Goal: Task Accomplishment & Management: Manage account settings

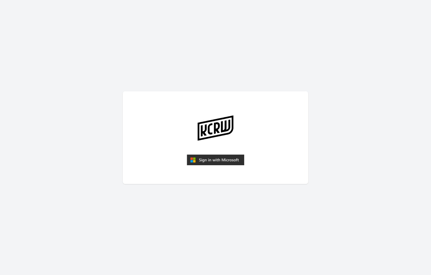
click at [225, 157] on img "submit" at bounding box center [215, 160] width 57 height 11
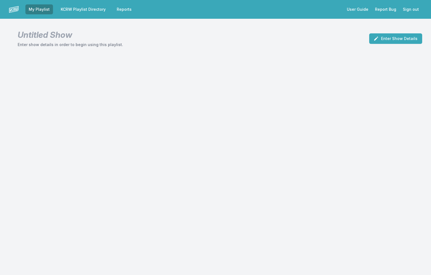
click at [91, 9] on link "KCRW Playlist Directory" at bounding box center [83, 9] width 52 height 10
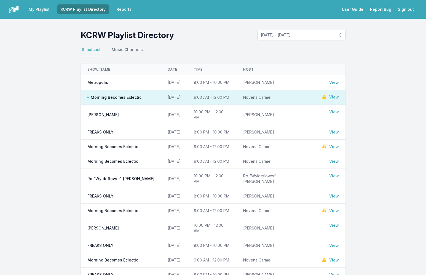
click at [331, 97] on link "View" at bounding box center [334, 97] width 10 height 6
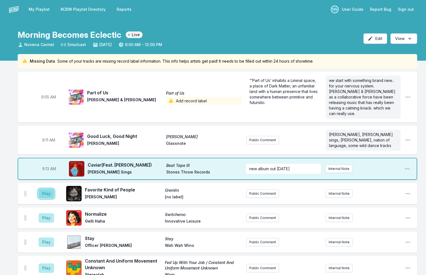
click at [43, 190] on button "Play" at bounding box center [46, 193] width 15 height 9
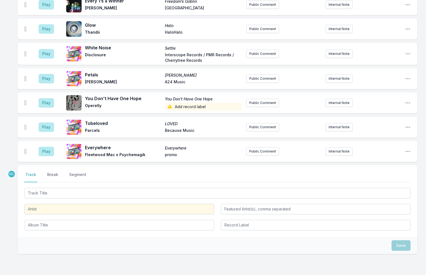
scroll to position [1066, 0]
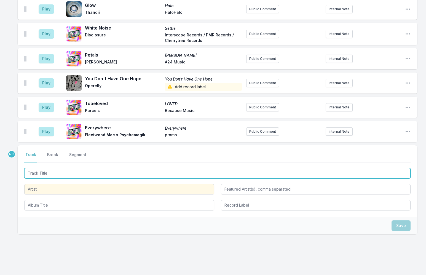
click at [52, 168] on input "Track Title" at bounding box center [217, 173] width 387 height 10
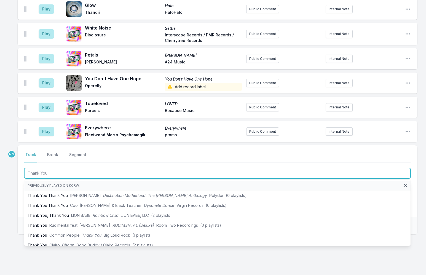
type input "Thank You"
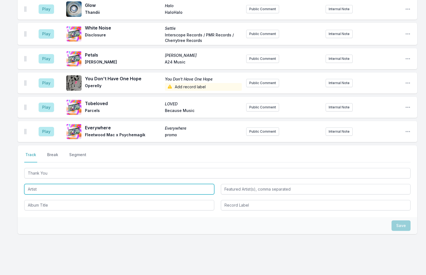
click at [36, 184] on input "Artist" at bounding box center [119, 189] width 190 height 10
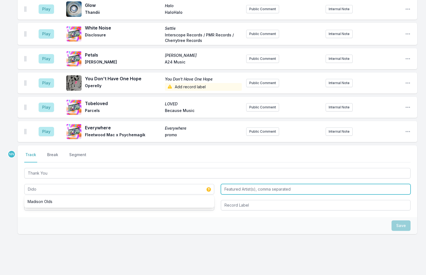
type input "Dido"
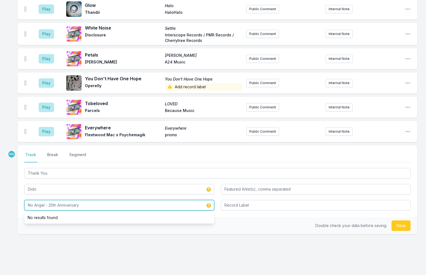
type input "No Angel - 25th Anniversary"
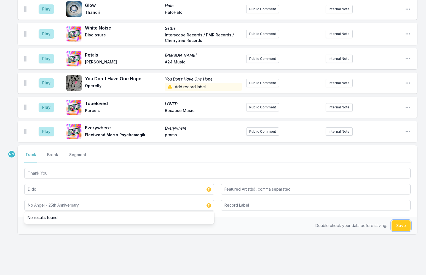
click at [403, 220] on button "Save" at bounding box center [401, 225] width 19 height 10
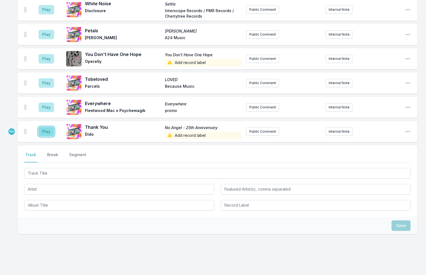
click at [49, 127] on button "Play" at bounding box center [46, 131] width 15 height 9
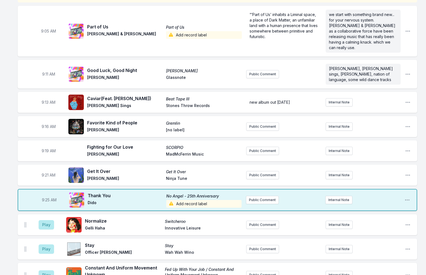
scroll to position [138, 0]
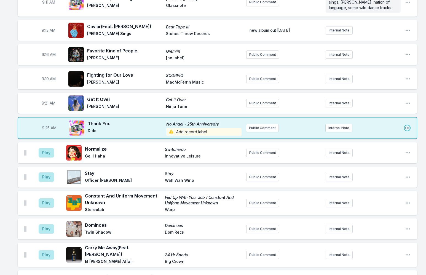
click at [409, 127] on icon "Open playlist item options" at bounding box center [407, 127] width 4 height 1
click at [392, 144] on button "Edit Track Details" at bounding box center [379, 149] width 62 height 10
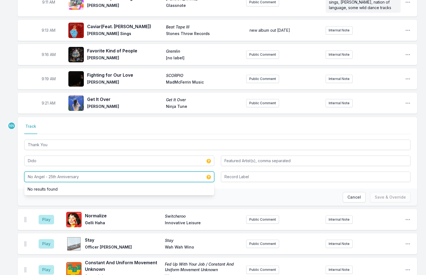
drag, startPoint x: 140, startPoint y: 170, endPoint x: 46, endPoint y: 171, distance: 93.5
click at [46, 172] on input "No Angel - 25th Anniversary" at bounding box center [119, 177] width 190 height 10
type input "No Angel"
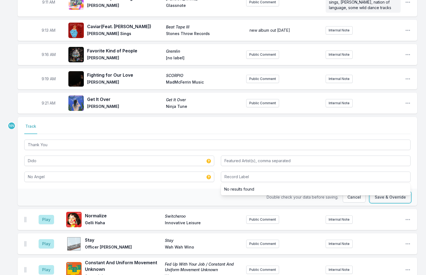
click at [391, 195] on button "Save & Override" at bounding box center [390, 197] width 41 height 10
type input "No Angel - 25th Anniversary"
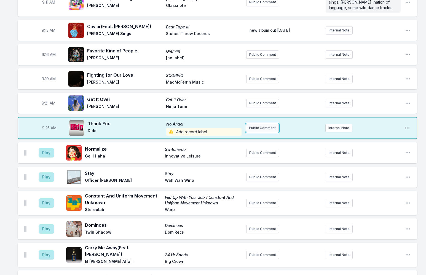
click at [271, 124] on button "Public Comment" at bounding box center [262, 128] width 33 height 8
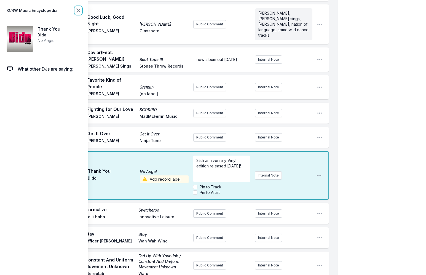
click at [79, 9] on icon at bounding box center [78, 10] width 7 height 7
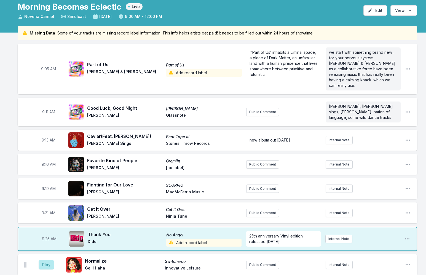
scroll to position [28, 0]
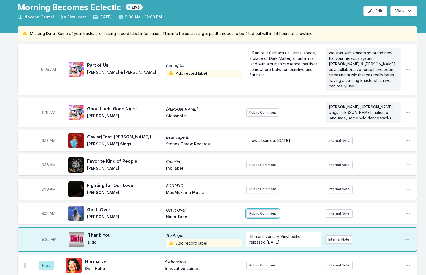
click at [266, 209] on button "Public Comment" at bounding box center [262, 213] width 33 height 8
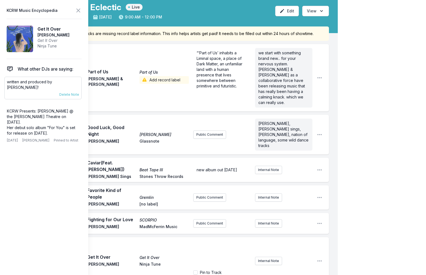
click at [33, 81] on p "written and produced by [PERSON_NAME]!" at bounding box center [43, 84] width 72 height 11
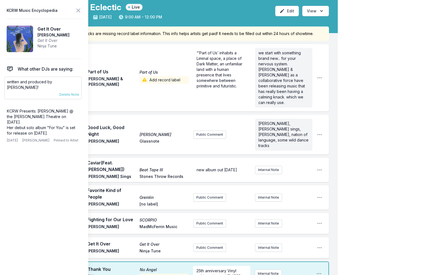
click at [33, 81] on p "written and produced by [PERSON_NAME]!" at bounding box center [43, 84] width 72 height 11
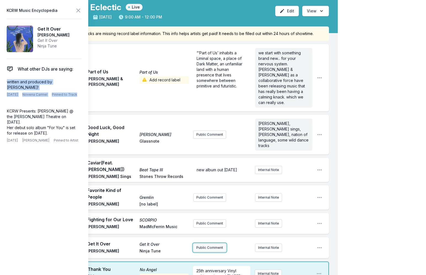
click at [209, 244] on button "Public Comment" at bounding box center [209, 248] width 33 height 8
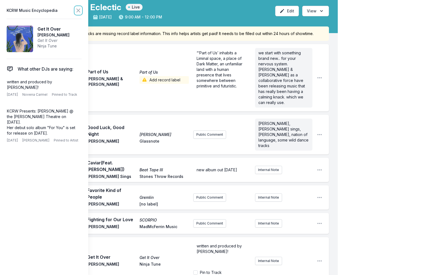
click at [80, 12] on icon at bounding box center [78, 10] width 3 height 3
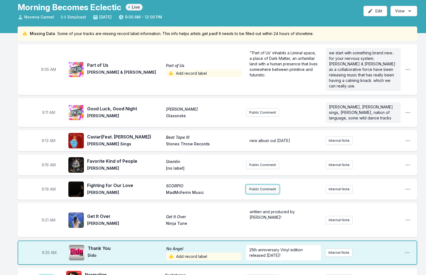
click at [255, 185] on button "Public Comment" at bounding box center [262, 189] width 33 height 8
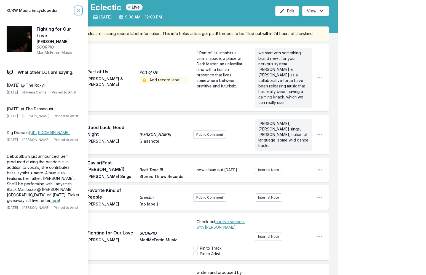
click at [78, 10] on icon at bounding box center [78, 10] width 3 height 3
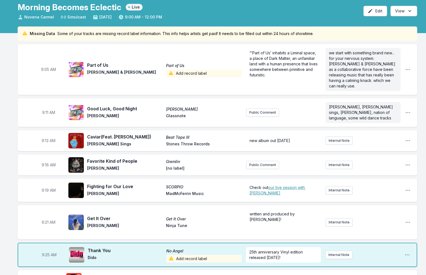
scroll to position [0, 0]
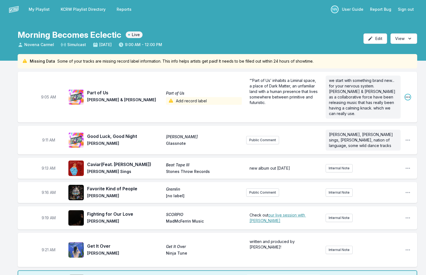
click at [408, 94] on icon "Open playlist item options" at bounding box center [408, 97] width 6 height 6
click at [393, 117] on button "Edit Track Details" at bounding box center [380, 118] width 62 height 10
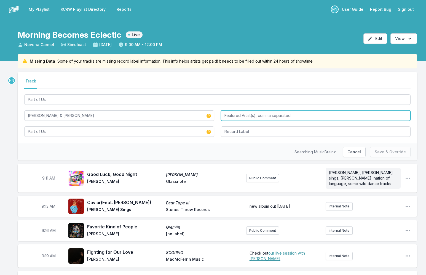
click at [255, 118] on input "Featured Artist(s), comma separated" at bounding box center [316, 115] width 190 height 10
type input "[PERSON_NAME]"
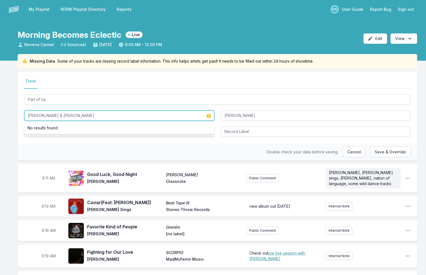
drag, startPoint x: 46, startPoint y: 116, endPoint x: 91, endPoint y: 115, distance: 44.4
click at [91, 115] on input "[PERSON_NAME] & [PERSON_NAME]" at bounding box center [119, 115] width 190 height 10
type input "[PERSON_NAME]"
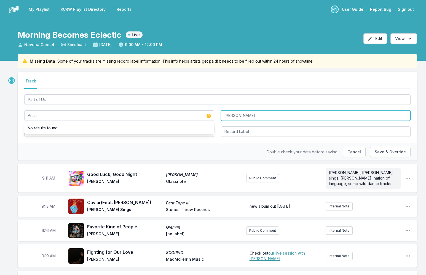
type input "[PERSON_NAME]"
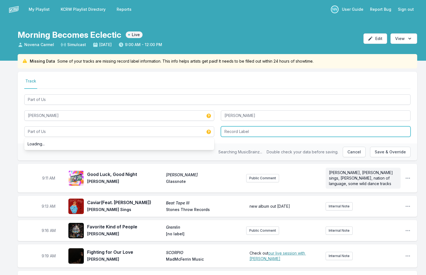
type input "Part of Us"
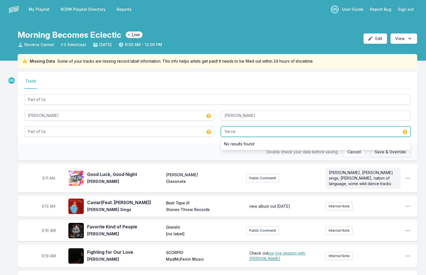
type input "Verve"
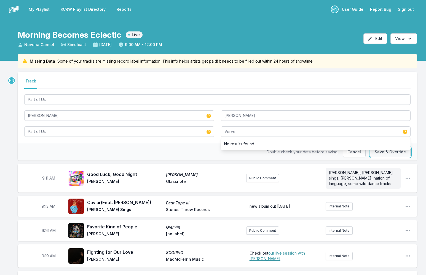
click at [377, 153] on button "Save & Override" at bounding box center [390, 152] width 41 height 10
type input "[PERSON_NAME] & [PERSON_NAME]"
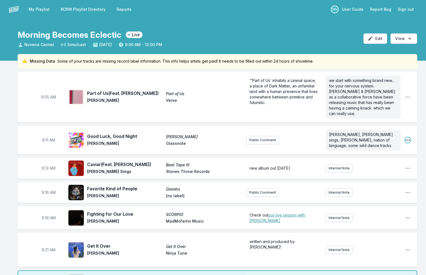
click at [408, 137] on icon "Open playlist item options" at bounding box center [408, 140] width 6 height 6
click at [363, 156] on button "Edit Track Details" at bounding box center [380, 161] width 62 height 10
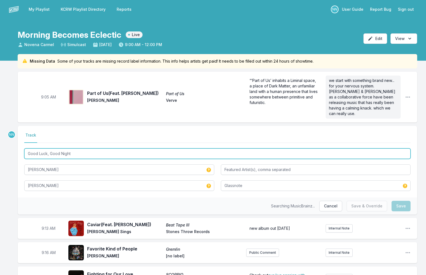
click at [59, 148] on input "Good Luck, Good Night" at bounding box center [217, 153] width 387 height 10
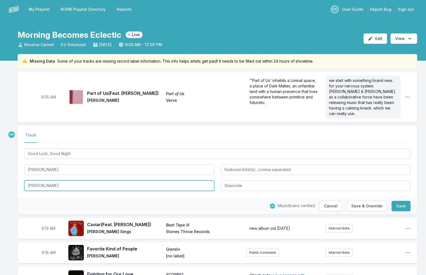
click at [55, 180] on input "[PERSON_NAME]" at bounding box center [119, 185] width 190 height 10
paste input "Good Luck, Good Night"
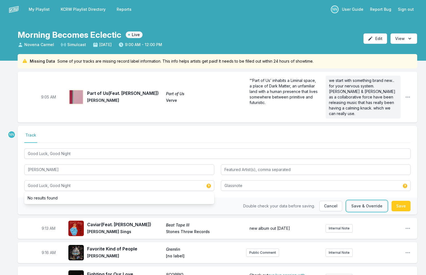
click at [368, 202] on button "Save & Override" at bounding box center [367, 206] width 41 height 10
type input "[PERSON_NAME]"
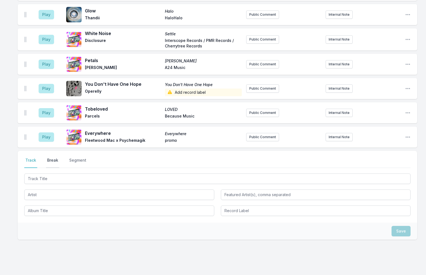
click at [58, 158] on button "Break" at bounding box center [52, 163] width 13 height 10
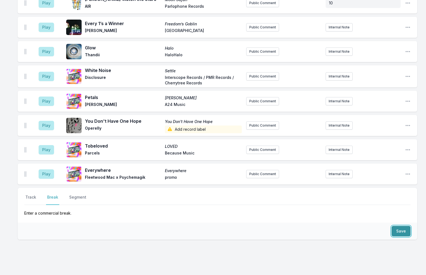
click at [400, 226] on button "Save" at bounding box center [401, 231] width 19 height 10
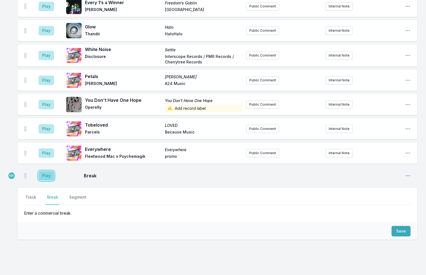
click at [45, 171] on button "Play" at bounding box center [46, 175] width 15 height 9
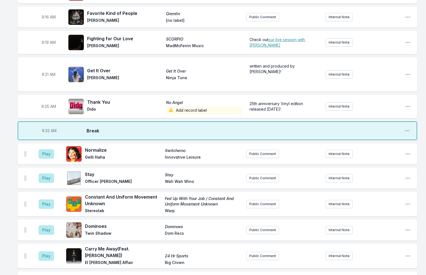
scroll to position [231, 0]
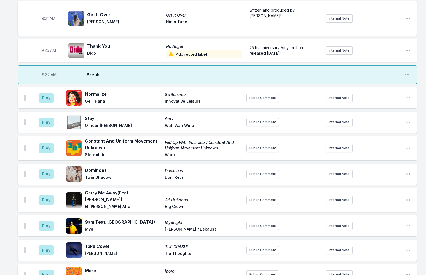
click at [185, 50] on span "Add record label" at bounding box center [204, 54] width 76 height 8
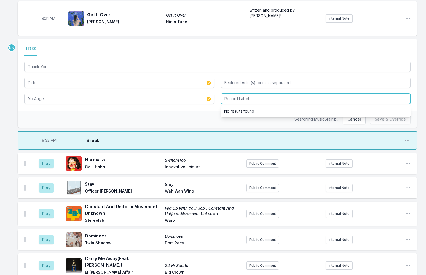
click at [236, 94] on input "Record Label" at bounding box center [316, 99] width 190 height 10
type input "Sony BMG"
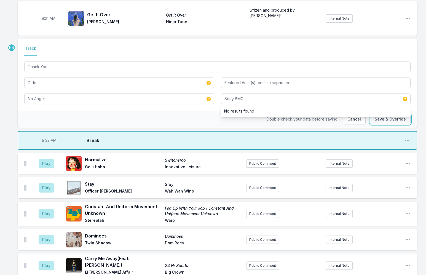
click at [392, 114] on button "Save & Override" at bounding box center [390, 119] width 41 height 10
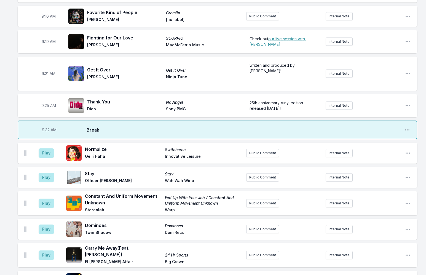
scroll to position [1085, 0]
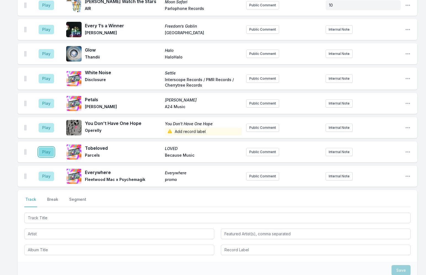
click at [46, 147] on button "Play" at bounding box center [46, 151] width 15 height 9
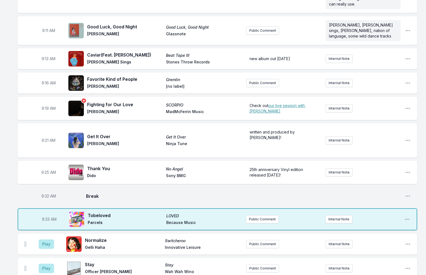
scroll to position [138, 0]
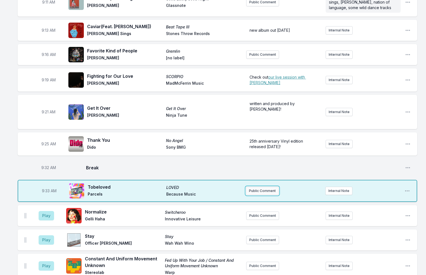
click at [271, 187] on button "Public Comment" at bounding box center [262, 191] width 33 height 8
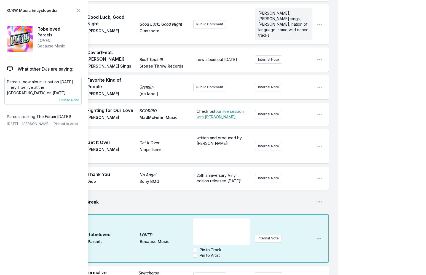
click at [30, 89] on p "Parcels' new album is out on [DATE]. They'll be live at the [GEOGRAPHIC_DATA] o…" at bounding box center [43, 87] width 72 height 17
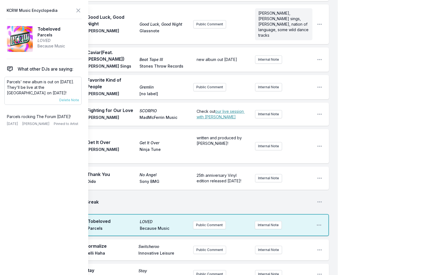
drag, startPoint x: 37, startPoint y: 87, endPoint x: 67, endPoint y: 92, distance: 30.5
click at [67, 92] on p "Parcels' new album is out on [DATE]. They'll be live at the [GEOGRAPHIC_DATA] o…" at bounding box center [43, 87] width 72 height 17
click at [31, 117] on p "Parcels rocking The Forum [DATE]!" at bounding box center [43, 117] width 72 height 6
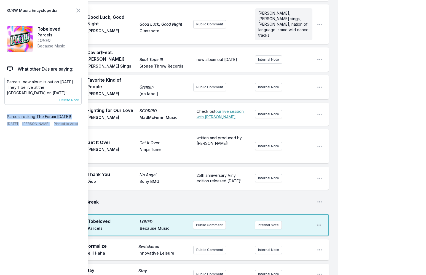
copy div "Parcels rocking The Forum [DATE]! [DATE] [PERSON_NAME] Pinned to Artist"
click at [79, 9] on icon at bounding box center [78, 10] width 7 height 7
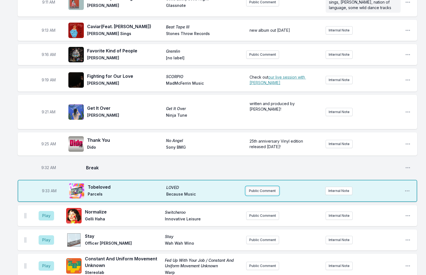
click at [261, 187] on button "Public Comment" at bounding box center [262, 191] width 33 height 8
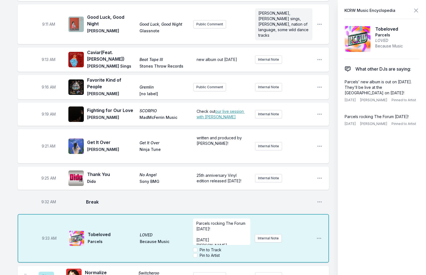
scroll to position [17, 0]
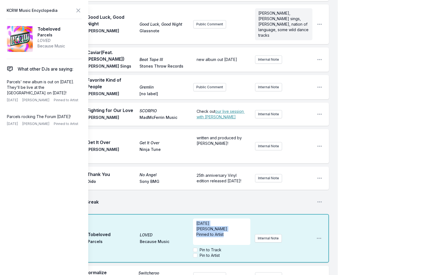
drag, startPoint x: 226, startPoint y: 225, endPoint x: 192, endPoint y: 214, distance: 36.0
click at [192, 214] on div "9:33 AM [PERSON_NAME] LOVED Parcels Because Music Parcels rocking The Forum [DA…" at bounding box center [174, 238] width 312 height 49
click at [71, 10] on header "KCRW Music Encyclopedia" at bounding box center [44, 11] width 75 height 8
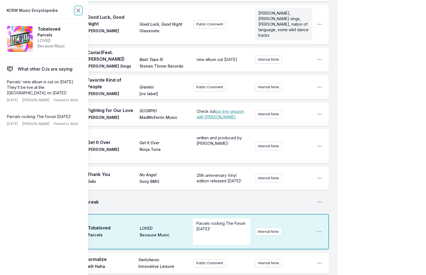
click at [76, 9] on icon at bounding box center [78, 10] width 7 height 7
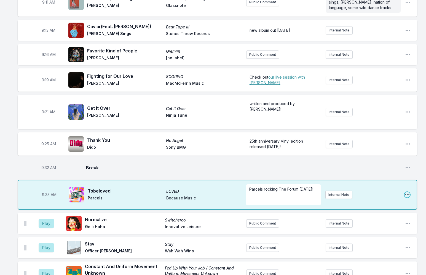
click at [408, 194] on icon "Open playlist item options" at bounding box center [407, 194] width 4 height 1
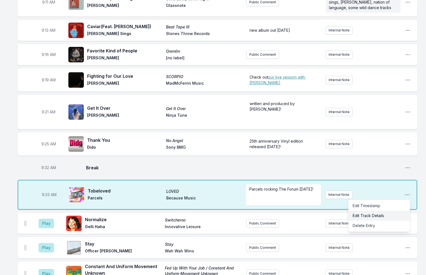
click at [380, 211] on button "Edit Track Details" at bounding box center [379, 216] width 62 height 10
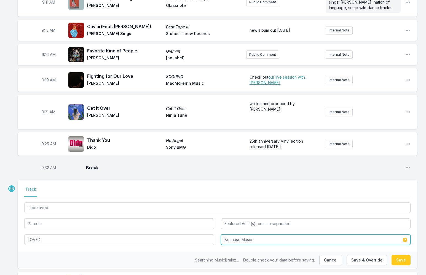
click at [227, 235] on input "Because Music" at bounding box center [316, 240] width 190 height 10
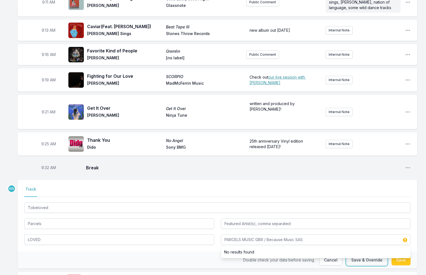
click at [378, 255] on button "Save & Override" at bounding box center [367, 260] width 41 height 10
type input "Because Music"
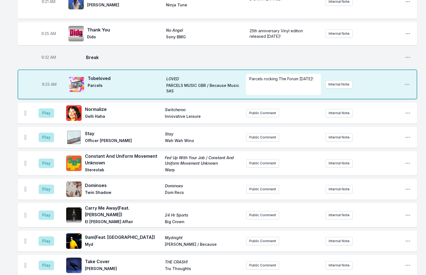
scroll to position [675, 0]
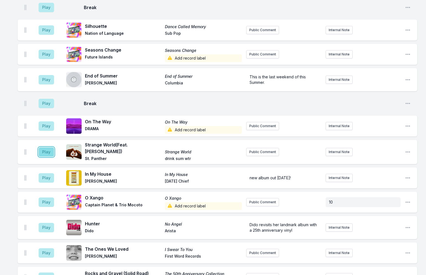
click at [47, 147] on button "Play" at bounding box center [46, 151] width 15 height 9
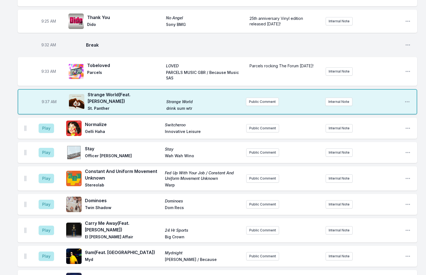
scroll to position [206, 0]
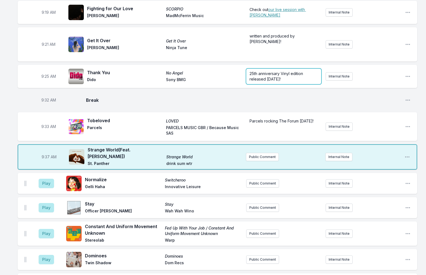
click at [267, 71] on span "25th anniversary Vinyl edition released [DATE]!" at bounding box center [277, 76] width 55 height 10
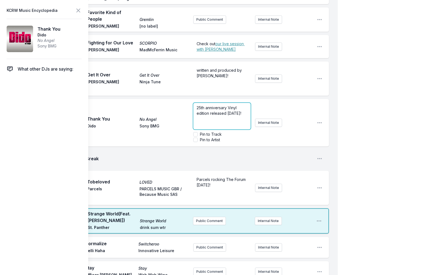
click at [239, 105] on p "25th anniversary Vinyl edition released [DATE]!" at bounding box center [222, 110] width 51 height 11
click at [239, 105] on span "25th anniversary Vinyl edition released [DATE]! Check out" at bounding box center [220, 115] width 46 height 21
click at [237, 105] on span "25th anniversary Vinyl edition released [DATE]! Check out" at bounding box center [220, 115] width 46 height 21
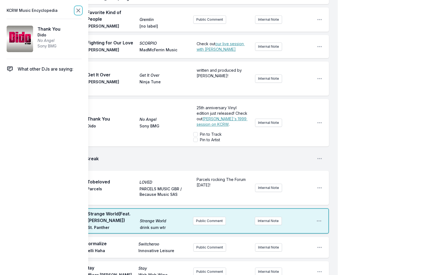
click at [78, 12] on icon at bounding box center [78, 10] width 7 height 7
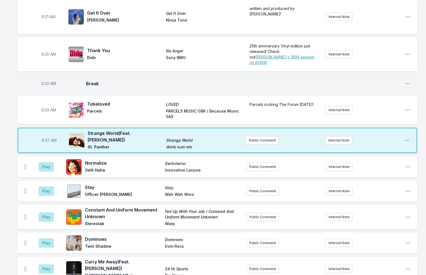
scroll to position [901, 0]
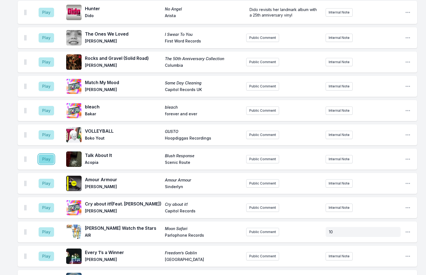
click at [47, 155] on button "Play" at bounding box center [46, 159] width 15 height 9
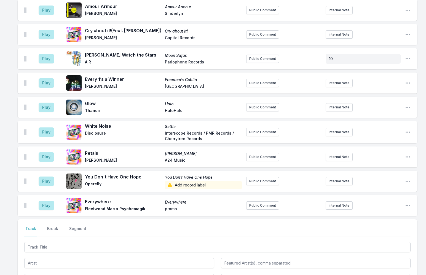
scroll to position [1167, 0]
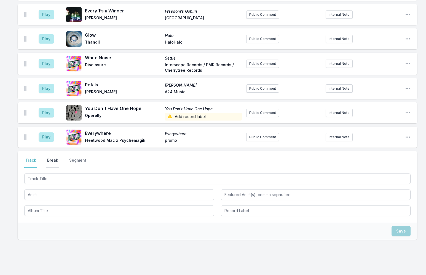
click at [54, 158] on button "Break" at bounding box center [52, 163] width 13 height 10
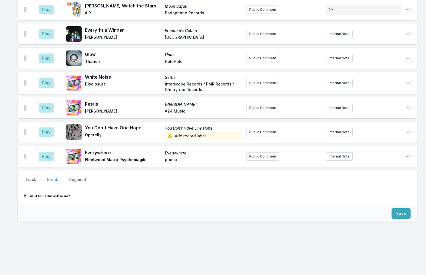
scroll to position [1130, 0]
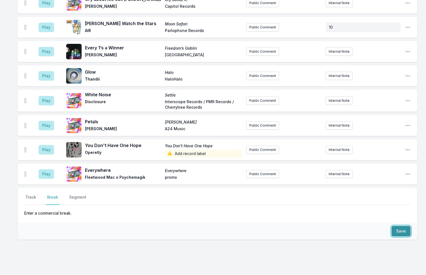
click at [398, 226] on button "Save" at bounding box center [401, 231] width 19 height 10
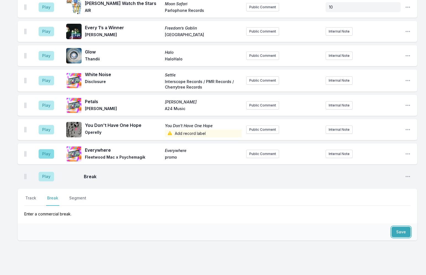
scroll to position [1151, 0]
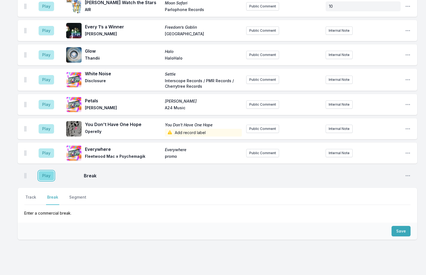
click at [44, 171] on button "Play" at bounding box center [46, 175] width 15 height 9
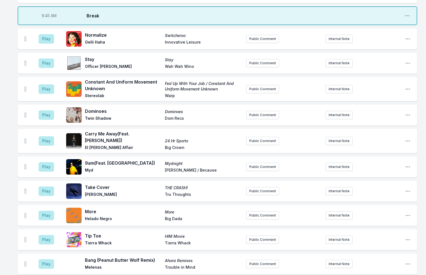
scroll to position [433, 0]
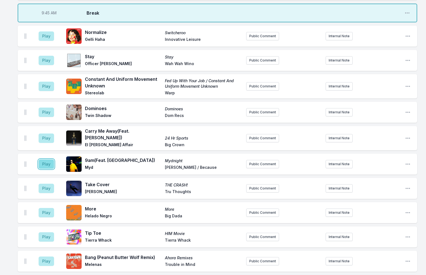
click at [50, 159] on button "Play" at bounding box center [46, 163] width 15 height 9
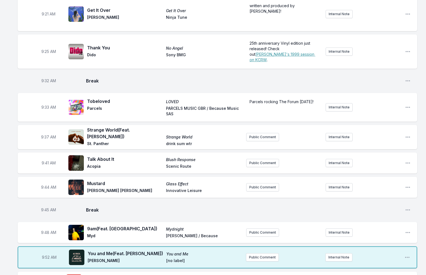
scroll to position [295, 0]
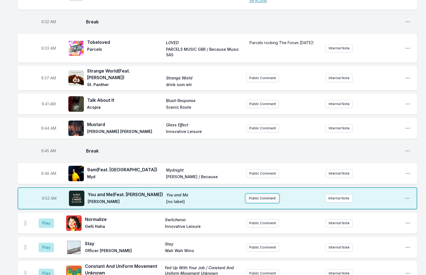
click at [262, 194] on button "Public Comment" at bounding box center [262, 198] width 33 height 8
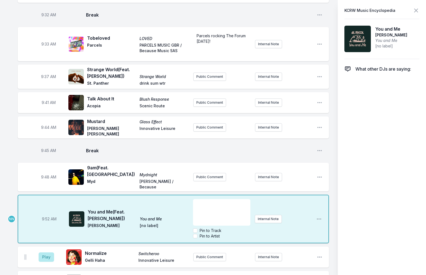
scroll to position [350, 0]
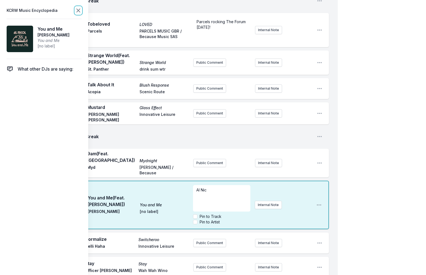
click at [78, 10] on icon at bounding box center [78, 10] width 7 height 7
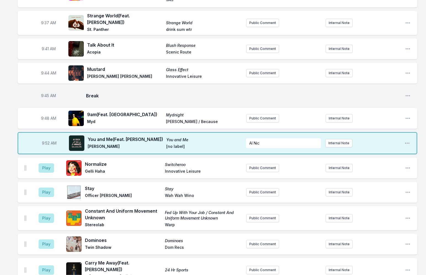
click at [114, 144] on span "[PERSON_NAME]" at bounding box center [125, 147] width 75 height 7
click at [407, 140] on icon "Open playlist item options" at bounding box center [408, 143] width 6 height 6
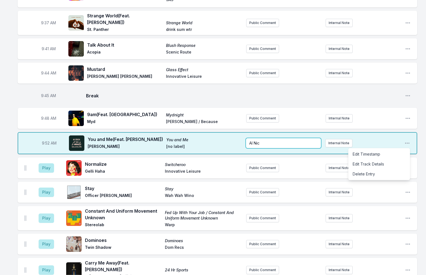
click at [269, 140] on p "Al Nic" at bounding box center [283, 143] width 68 height 6
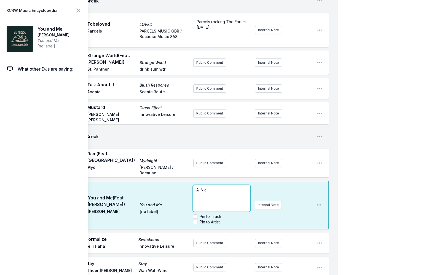
click at [218, 187] on p "Al Nic" at bounding box center [221, 190] width 50 height 6
click at [79, 11] on icon at bounding box center [78, 10] width 3 height 3
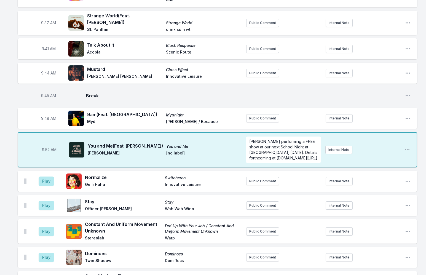
scroll to position [0, 0]
click at [259, 139] on span "[PERSON_NAME] performing a FREE show at our next School Night at [GEOGRAPHIC_DA…" at bounding box center [283, 149] width 69 height 21
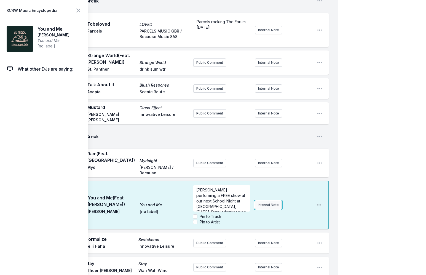
click at [270, 188] on div "[PERSON_NAME] performing a FREE show at our next School Night at [GEOGRAPHIC_DA…" at bounding box center [252, 205] width 119 height 44
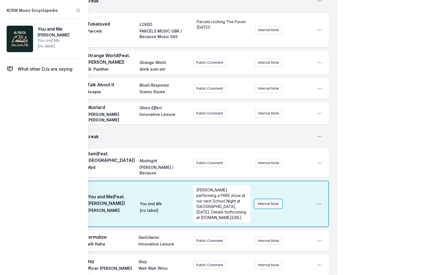
click at [267, 200] on button "Internal Note" at bounding box center [268, 204] width 27 height 8
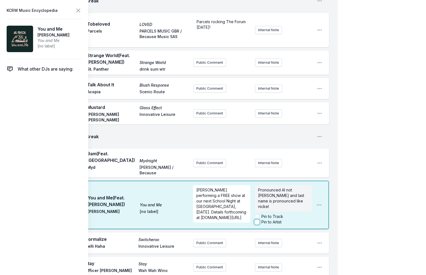
click at [259, 220] on input "Pin to Artist" at bounding box center [257, 222] width 4 height 4
checkbox input "true"
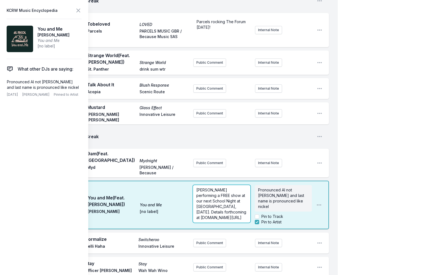
click at [220, 188] on span "[PERSON_NAME] performing a FREE show at our next School Night at [GEOGRAPHIC_DA…" at bounding box center [221, 204] width 51 height 32
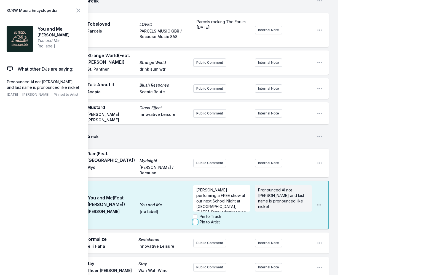
click at [195, 220] on input "Pin to Artist" at bounding box center [195, 222] width 4 height 4
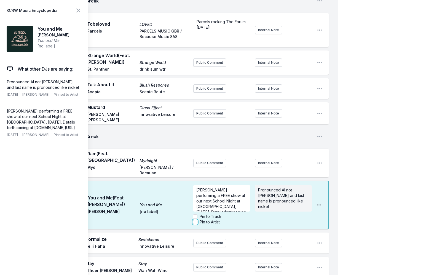
checkbox input "true"
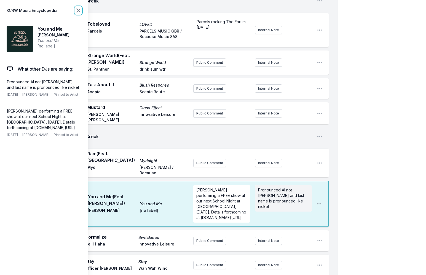
click at [77, 11] on icon at bounding box center [78, 10] width 7 height 7
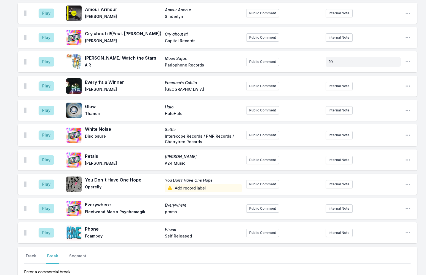
scroll to position [1267, 0]
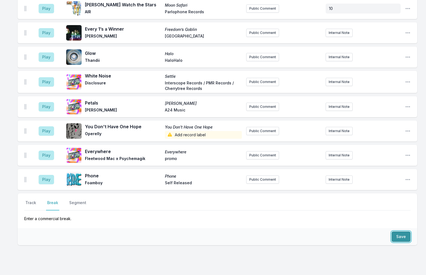
drag, startPoint x: 400, startPoint y: 214, endPoint x: 282, endPoint y: 211, distance: 118.1
click at [399, 231] on button "Save" at bounding box center [401, 236] width 19 height 10
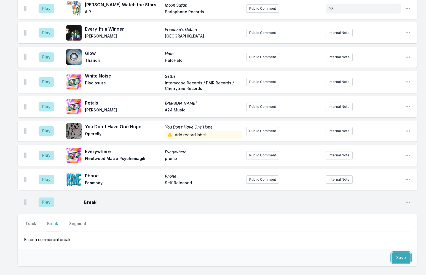
scroll to position [1288, 0]
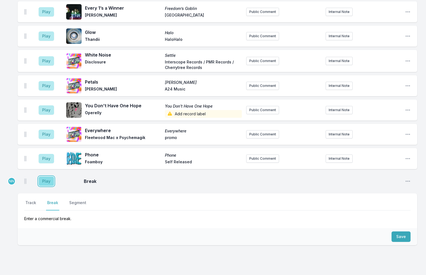
click at [46, 177] on button "Play" at bounding box center [46, 181] width 15 height 9
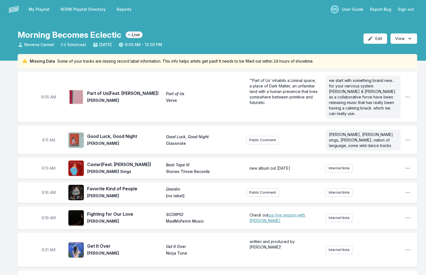
scroll to position [798, 0]
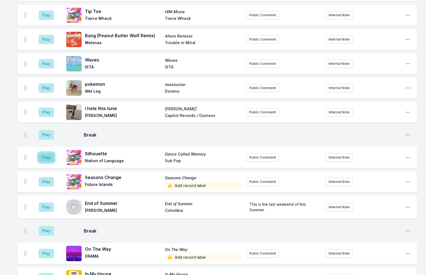
click at [48, 153] on button "Play" at bounding box center [46, 157] width 15 height 9
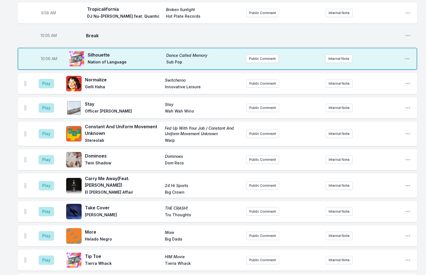
scroll to position [821, 0]
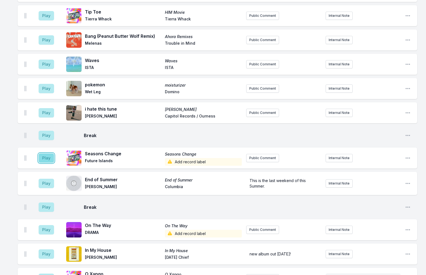
click at [47, 153] on button "Play" at bounding box center [46, 157] width 15 height 9
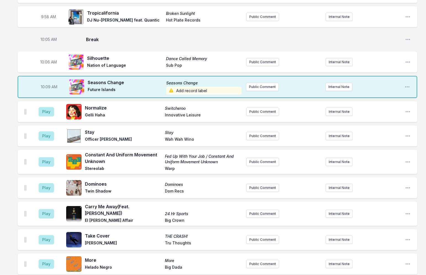
scroll to position [490, 0]
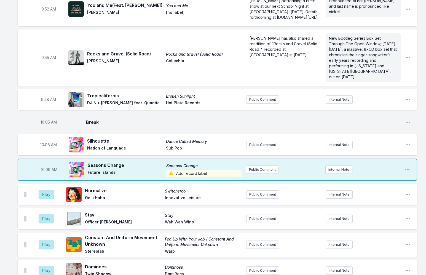
click at [187, 170] on span "Add record label" at bounding box center [203, 174] width 75 height 8
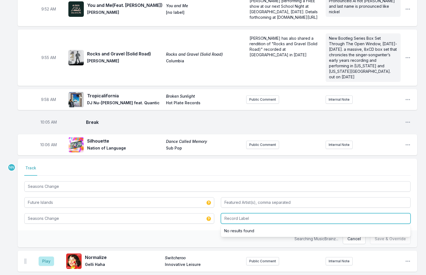
click at [228, 213] on input "Record Label" at bounding box center [316, 218] width 190 height 10
type input "4ad"
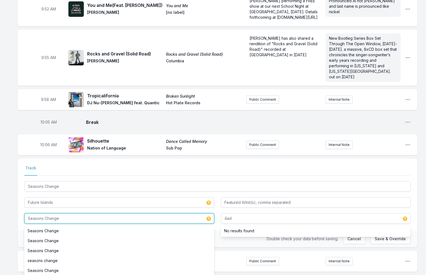
drag, startPoint x: 73, startPoint y: 199, endPoint x: -21, endPoint y: 200, distance: 94.1
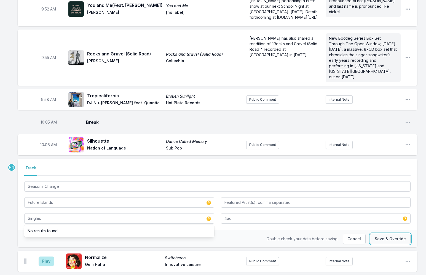
click at [378, 234] on button "Save & Override" at bounding box center [390, 239] width 41 height 10
type input "Seasons Change"
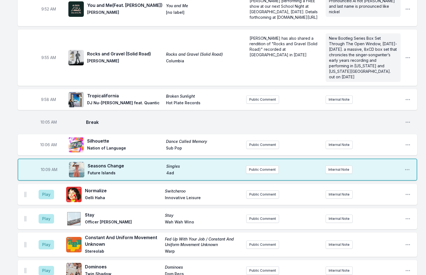
scroll to position [847, 0]
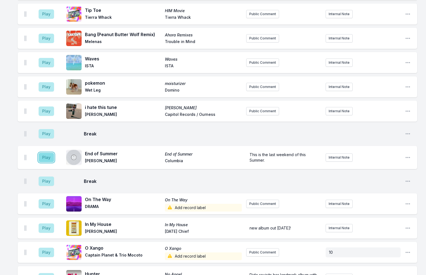
click at [48, 153] on button "Play" at bounding box center [46, 157] width 15 height 9
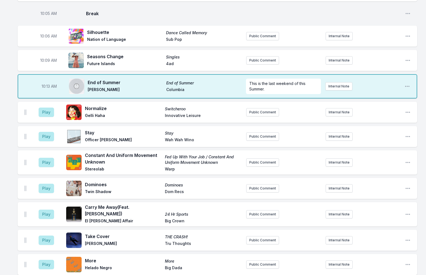
scroll to position [1286, 0]
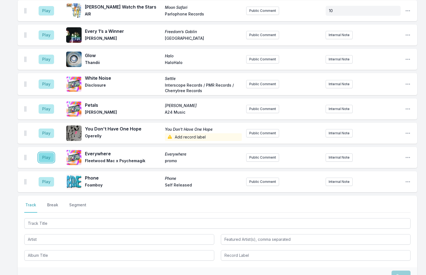
click at [51, 153] on button "Play" at bounding box center [46, 157] width 15 height 9
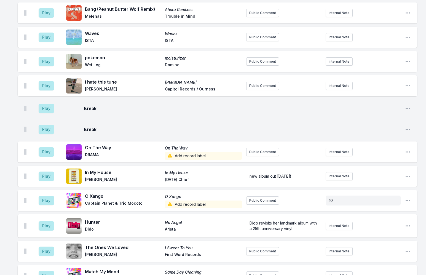
scroll to position [1310, 0]
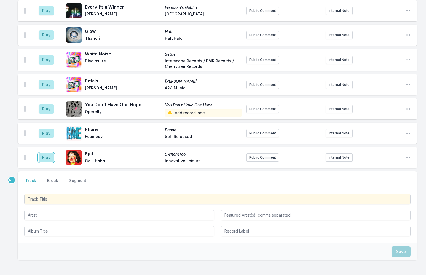
drag, startPoint x: 48, startPoint y: 133, endPoint x: 59, endPoint y: 142, distance: 13.7
click at [48, 153] on button "Play" at bounding box center [46, 157] width 15 height 9
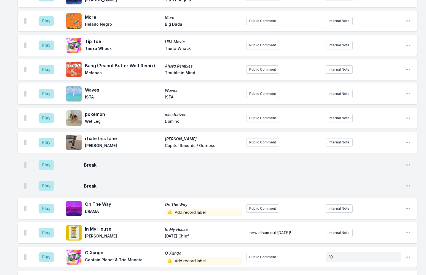
scroll to position [979, 0]
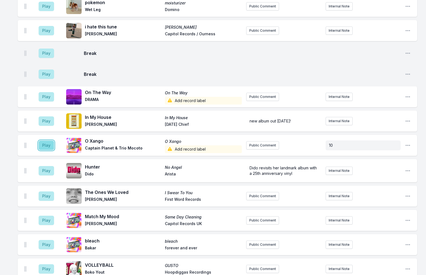
click at [48, 141] on button "Play" at bounding box center [46, 145] width 15 height 9
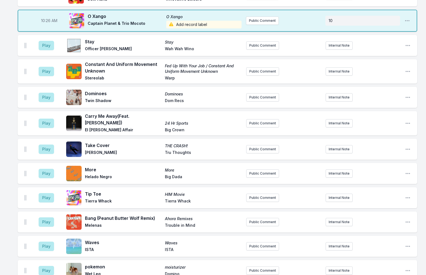
scroll to position [675, 0]
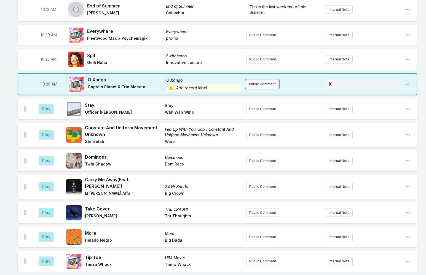
click at [252, 80] on button "Public Comment" at bounding box center [262, 84] width 33 height 8
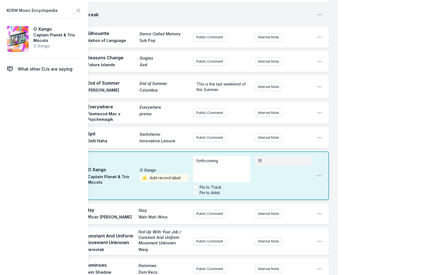
click at [160, 141] on div "Missing Data Some of your tracks are missing record label information. This inf…" at bounding box center [169, 231] width 338 height 1704
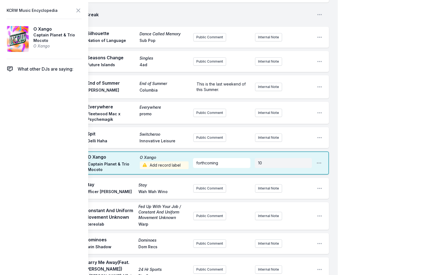
click at [159, 161] on span "Add record label" at bounding box center [164, 165] width 49 height 8
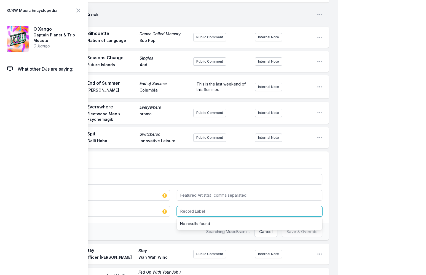
click at [194, 206] on input "Record Label" at bounding box center [250, 211] width 146 height 10
type input "Bastard Jazz"
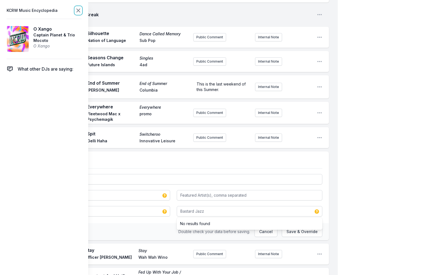
click at [79, 11] on icon at bounding box center [78, 10] width 7 height 7
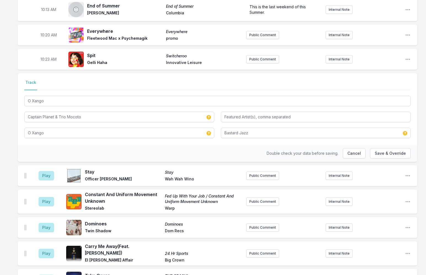
click at [3, 164] on div "Missing Data Some of your tracks are missing record label information. This inf…" at bounding box center [213, 133] width 426 height 1508
click at [386, 148] on button "Save & Override" at bounding box center [390, 153] width 41 height 10
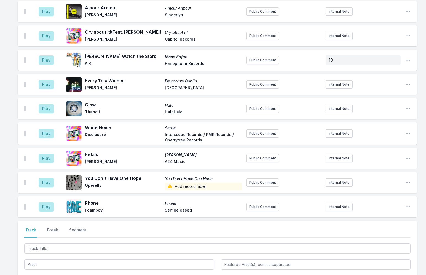
scroll to position [1332, 0]
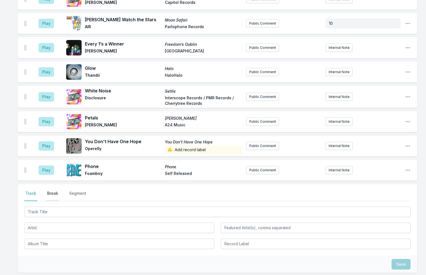
click at [56, 191] on button "Break" at bounding box center [52, 196] width 13 height 10
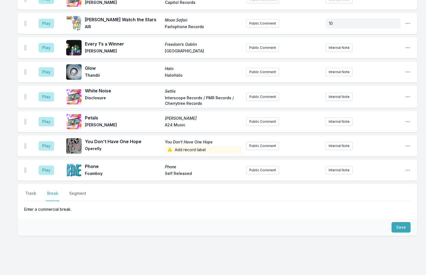
scroll to position [1295, 0]
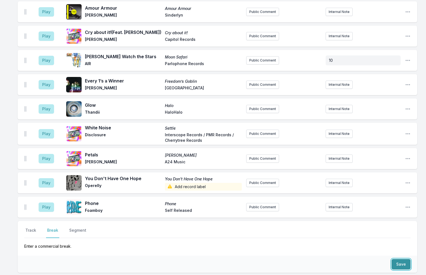
click at [403, 259] on button "Save" at bounding box center [401, 264] width 19 height 10
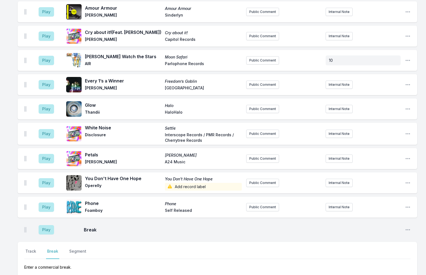
scroll to position [1316, 0]
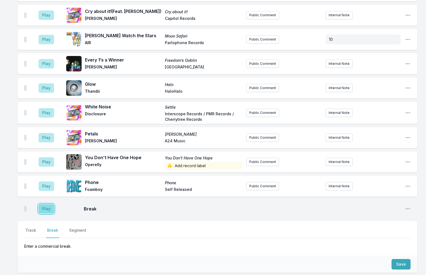
click at [46, 204] on button "Play" at bounding box center [46, 208] width 15 height 9
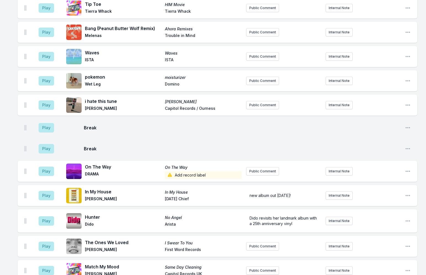
scroll to position [988, 0]
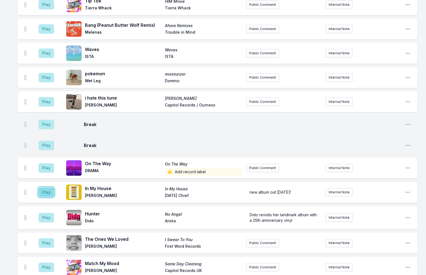
click at [48, 188] on button "Play" at bounding box center [46, 192] width 15 height 9
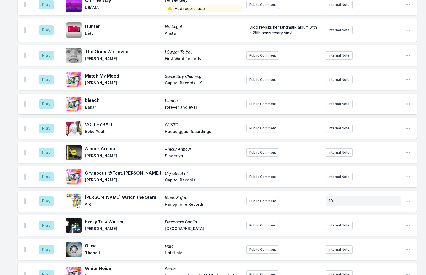
scroll to position [1177, 0]
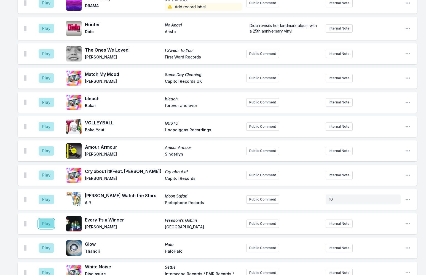
click at [44, 219] on button "Play" at bounding box center [46, 223] width 15 height 9
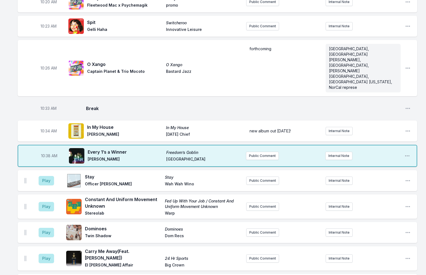
scroll to position [880, 0]
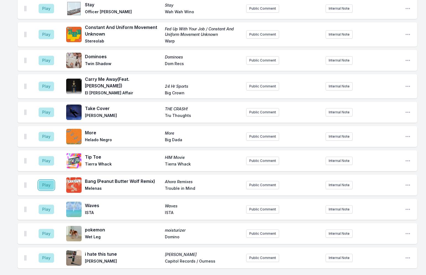
click at [41, 180] on button "Play" at bounding box center [46, 184] width 15 height 9
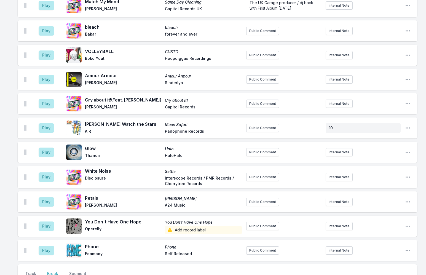
scroll to position [1319, 0]
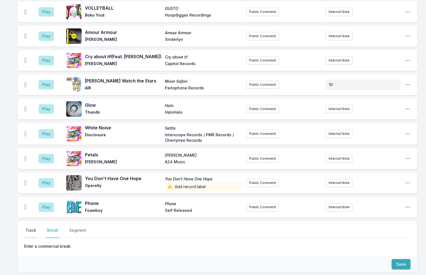
click at [33, 228] on button "Track" at bounding box center [30, 233] width 13 height 10
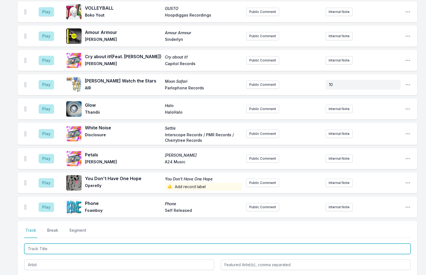
click at [62, 244] on input "Track Title" at bounding box center [217, 249] width 387 height 10
click at [54, 244] on input "[PERSON_NAME]" at bounding box center [217, 249] width 387 height 10
type input "[PERSON_NAME]"
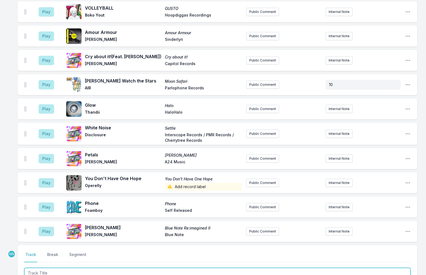
scroll to position [1343, 0]
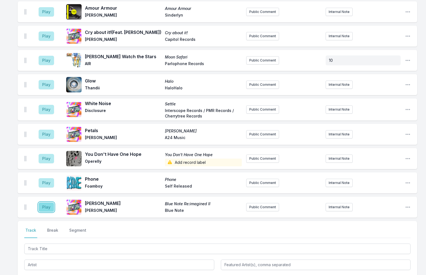
click at [47, 203] on button "Play" at bounding box center [46, 207] width 15 height 9
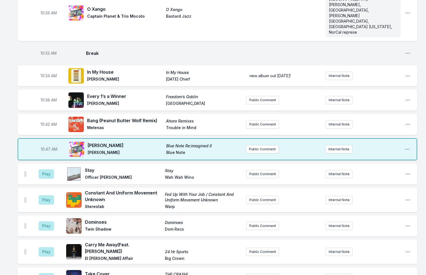
scroll to position [736, 0]
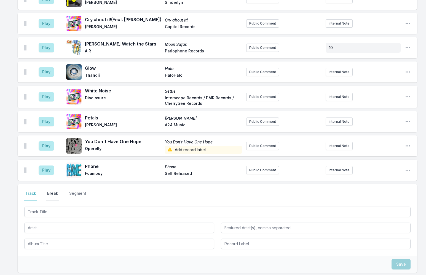
click at [55, 191] on button "Break" at bounding box center [52, 196] width 13 height 10
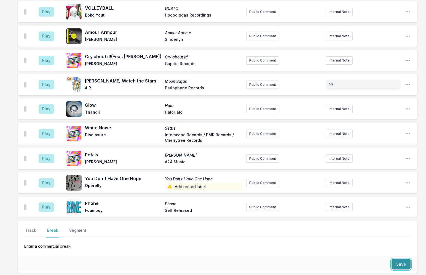
click at [399, 259] on button "Save" at bounding box center [401, 264] width 19 height 10
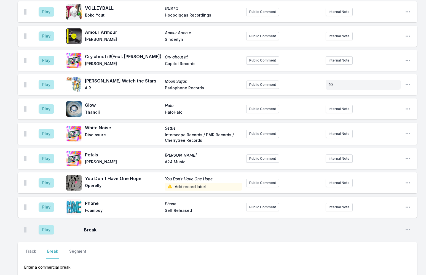
scroll to position [1364, 0]
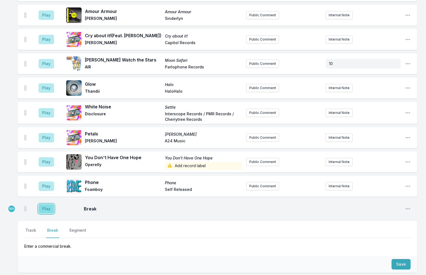
click at [51, 204] on button "Play" at bounding box center [46, 208] width 15 height 9
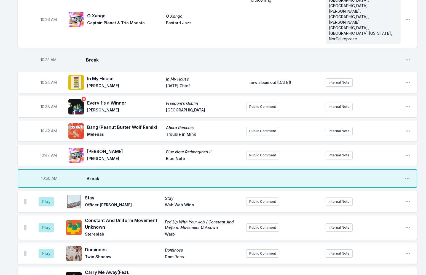
scroll to position [1134, 0]
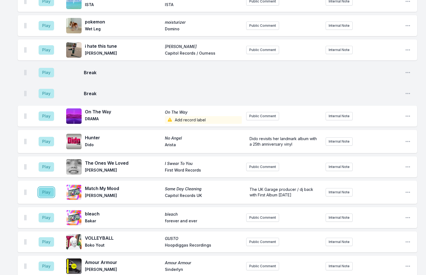
click at [47, 188] on button "Play" at bounding box center [46, 192] width 15 height 9
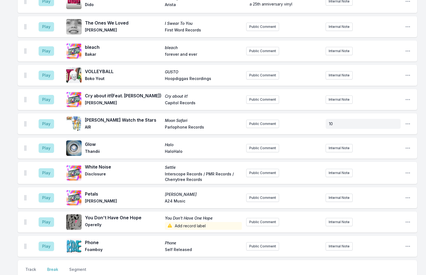
scroll to position [1364, 0]
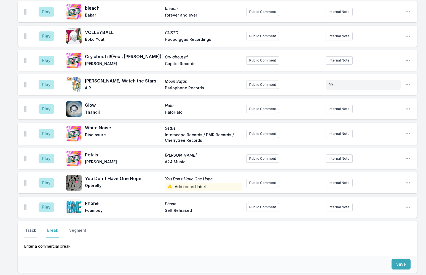
click at [30, 228] on button "Track" at bounding box center [30, 233] width 13 height 10
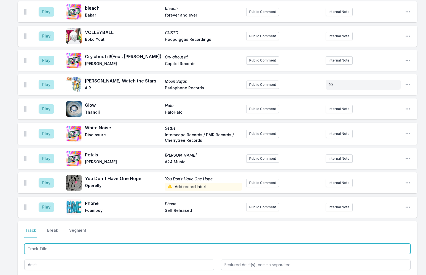
click at [57, 244] on input "Track Title" at bounding box center [217, 249] width 387 height 10
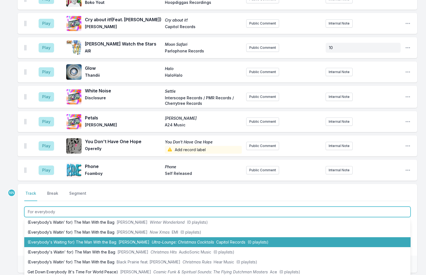
scroll to position [35, 0]
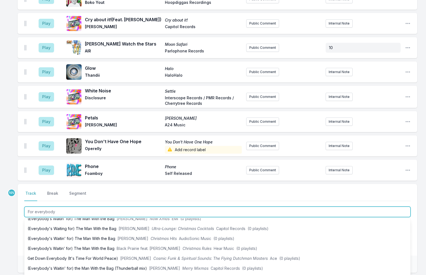
type input "For everybody"
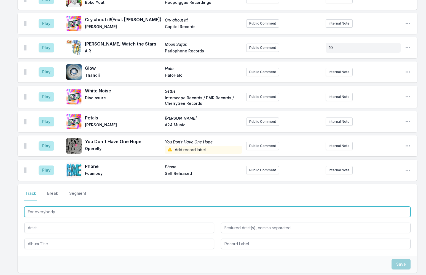
drag, startPoint x: 62, startPoint y: 162, endPoint x: -5, endPoint y: 161, distance: 66.2
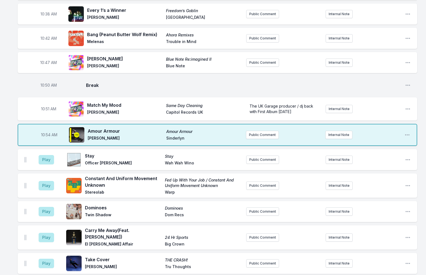
scroll to position [849, 0]
